Goal: Navigation & Orientation: Find specific page/section

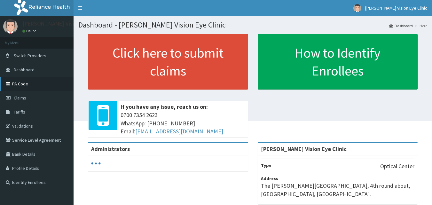
click at [35, 82] on link "PA Code" at bounding box center [37, 84] width 74 height 14
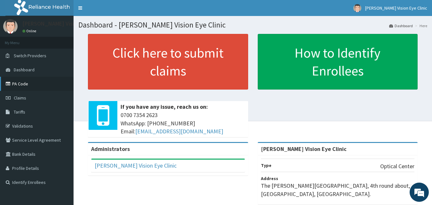
click at [56, 87] on link "PA Code" at bounding box center [37, 84] width 74 height 14
